Goal: Task Accomplishment & Management: Manage account settings

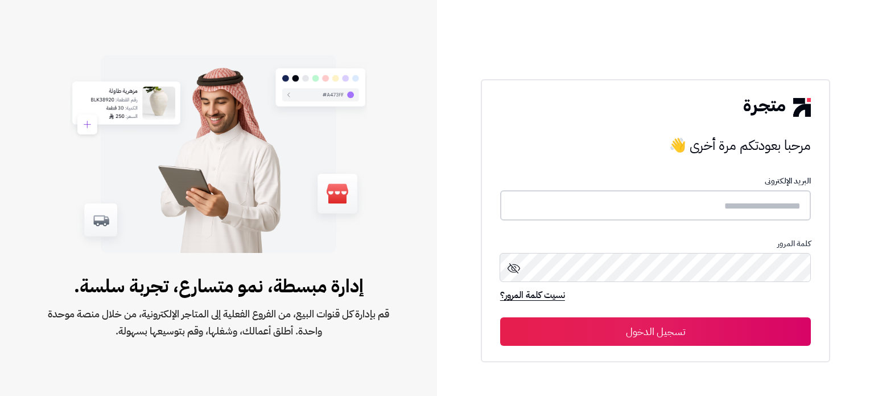
type input "******"
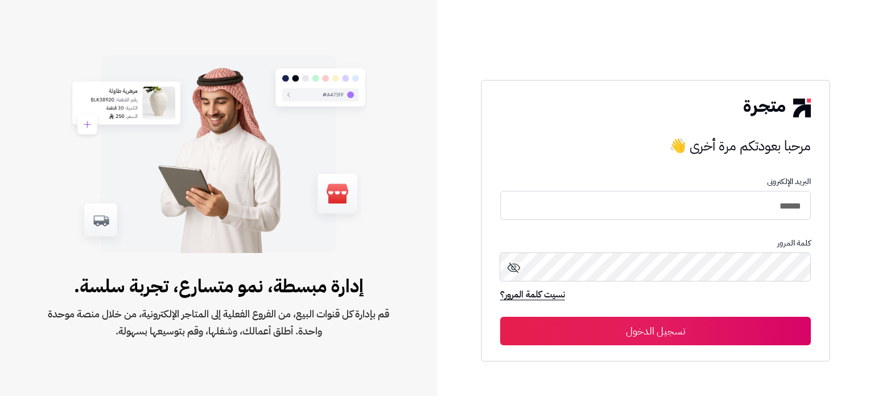
click at [679, 332] on button "تسجيل الدخول" at bounding box center [655, 330] width 311 height 28
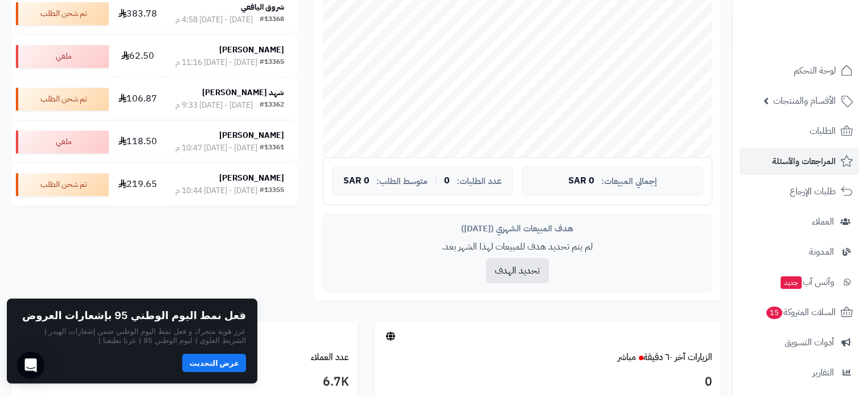
scroll to position [134, 0]
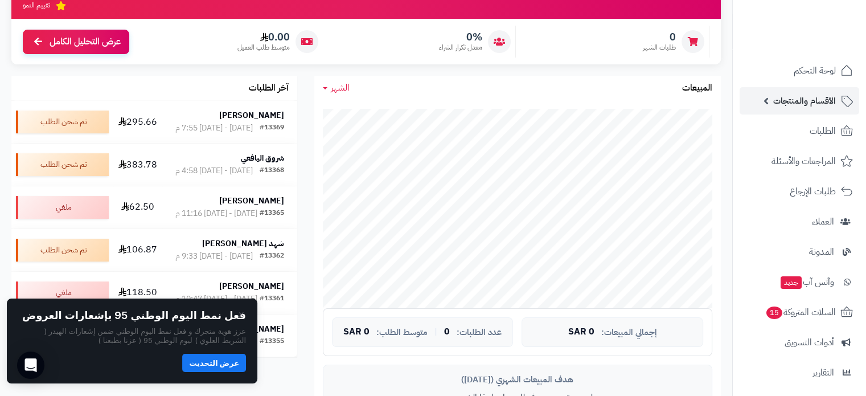
click at [799, 100] on span "الأقسام والمنتجات" at bounding box center [804, 101] width 63 height 16
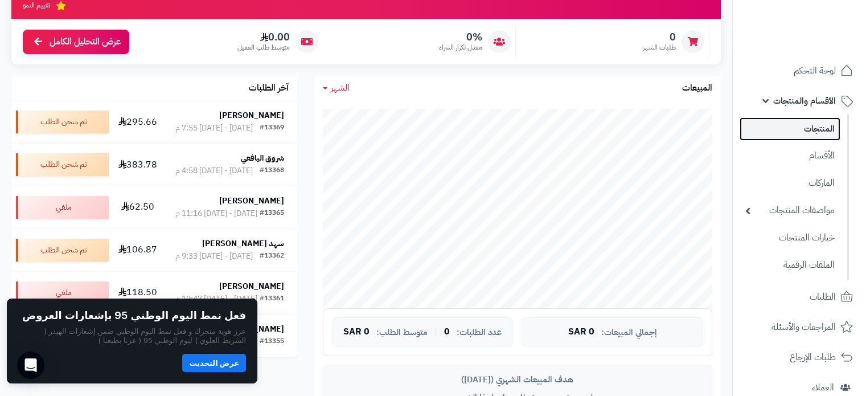
click at [812, 120] on link "المنتجات" at bounding box center [789, 128] width 101 height 23
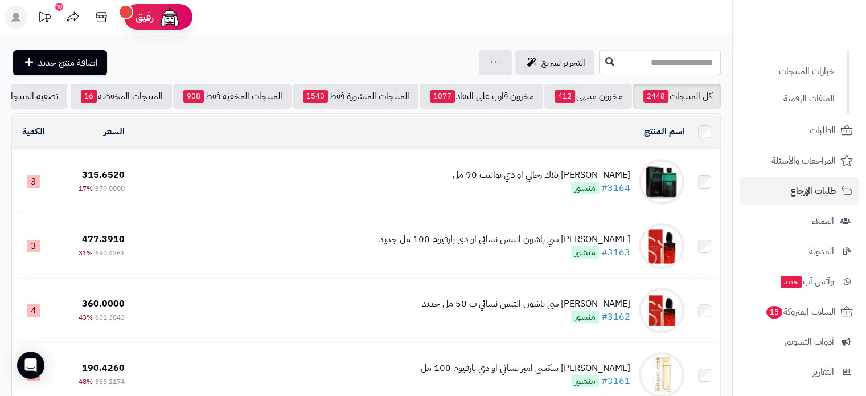
scroll to position [171, 0]
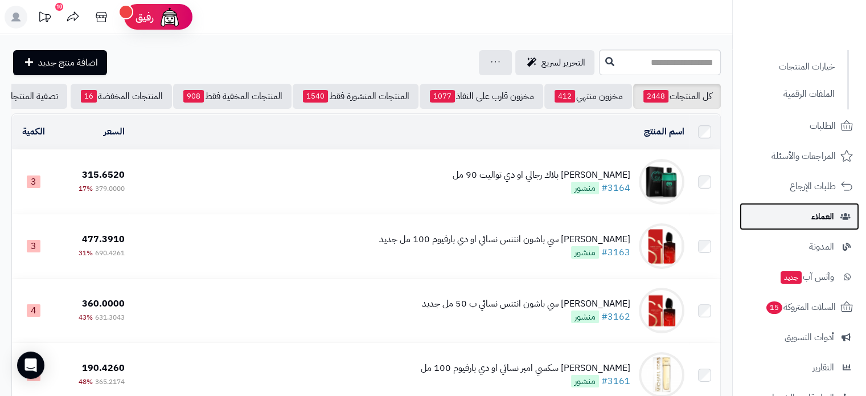
click at [813, 216] on span "العملاء" at bounding box center [822, 216] width 23 height 16
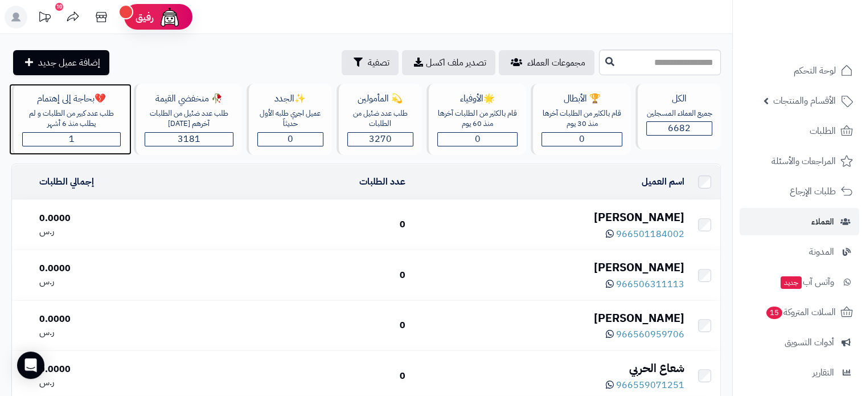
click at [62, 104] on div "💔بحاجة إلى إهتمام" at bounding box center [71, 98] width 98 height 13
